Goal: Navigation & Orientation: Find specific page/section

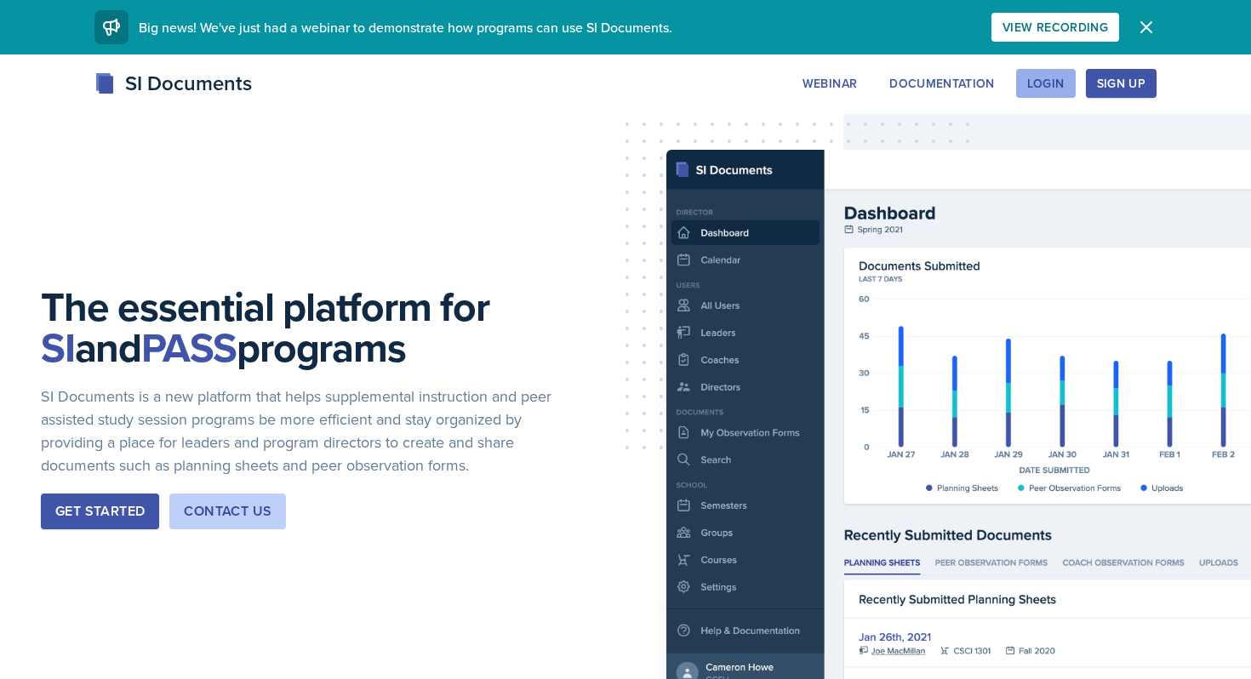
click at [1033, 74] on button "Login" at bounding box center [1046, 83] width 60 height 29
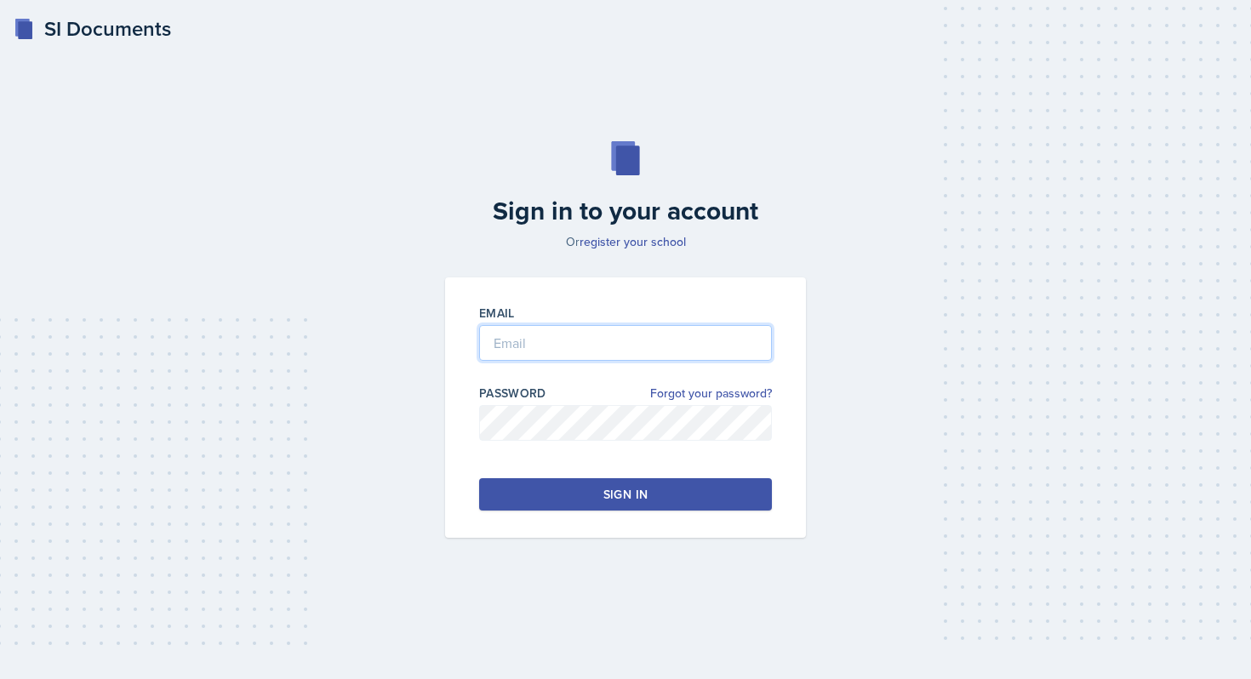
click at [603, 345] on input "email" at bounding box center [625, 343] width 293 height 36
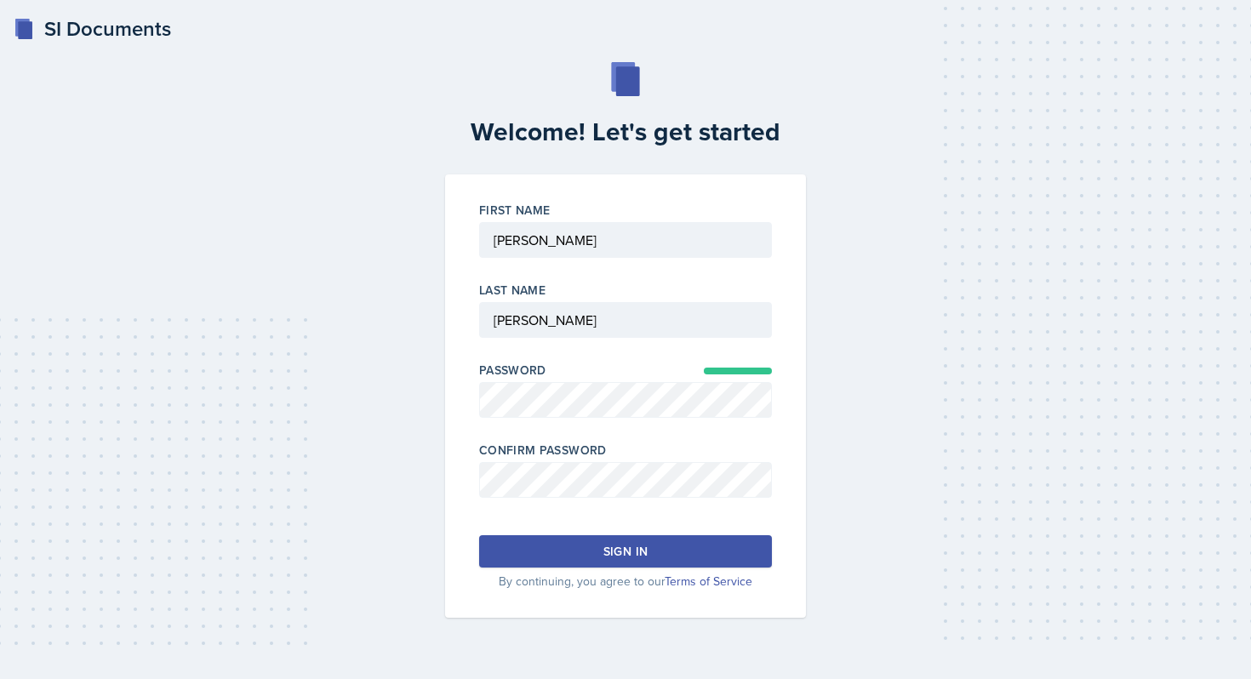
click at [686, 555] on button "Sign in" at bounding box center [625, 551] width 293 height 32
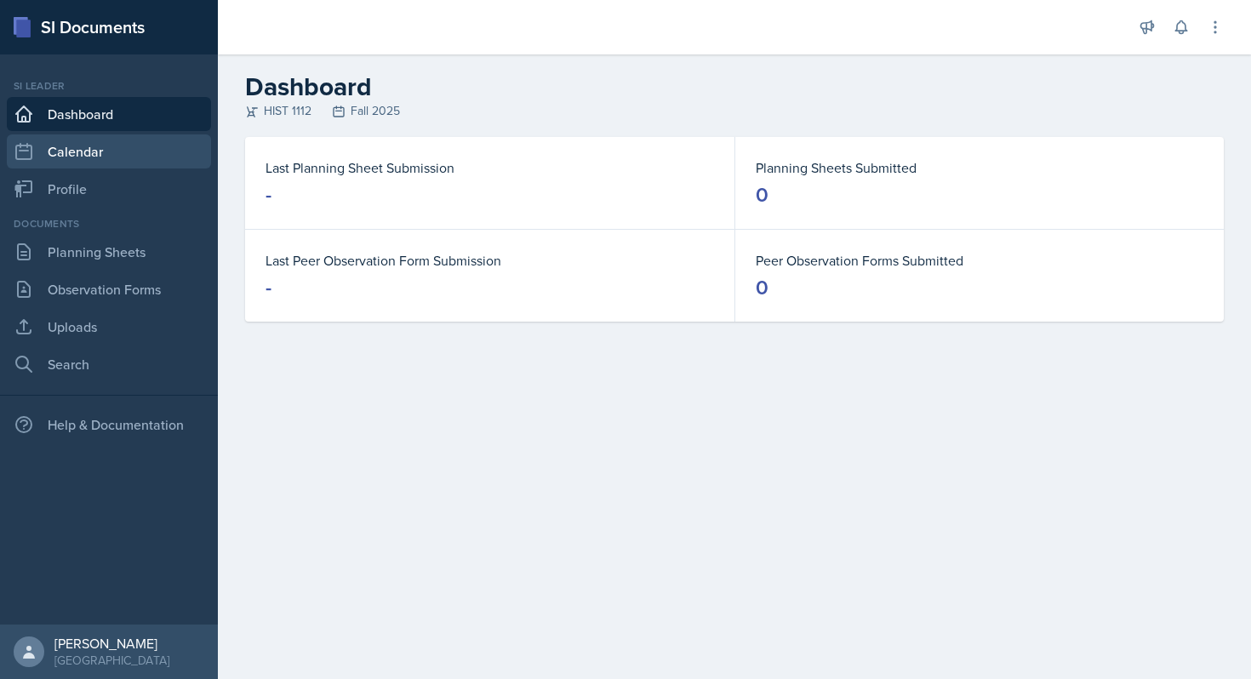
click at [56, 144] on link "Calendar" at bounding box center [109, 151] width 204 height 34
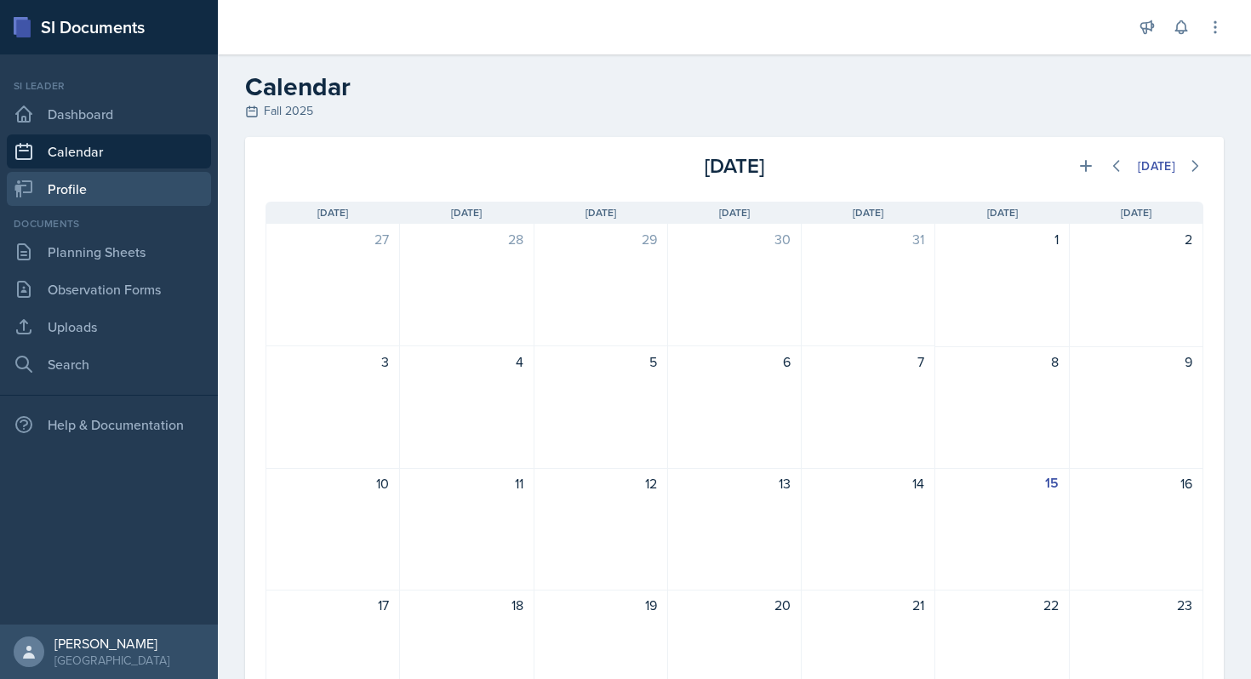
click at [66, 181] on link "Profile" at bounding box center [109, 189] width 204 height 34
